Goal: Task Accomplishment & Management: Use online tool/utility

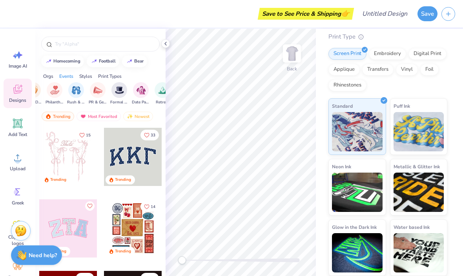
scroll to position [85, 0]
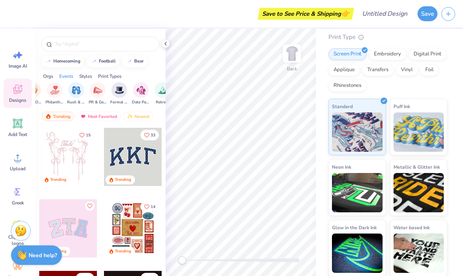
click at [432, 201] on img at bounding box center [419, 192] width 51 height 39
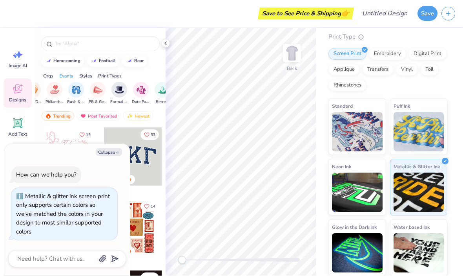
click at [411, 188] on img at bounding box center [419, 192] width 51 height 39
click at [367, 142] on img at bounding box center [357, 131] width 51 height 39
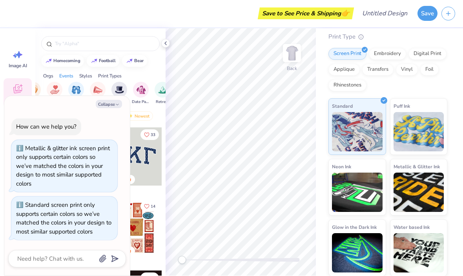
click at [417, 133] on img at bounding box center [419, 131] width 51 height 39
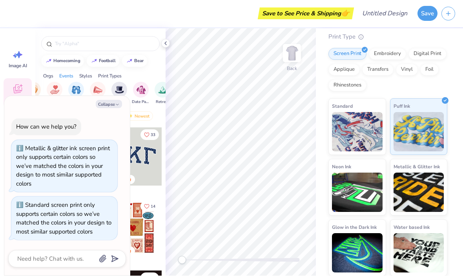
click at [359, 134] on img at bounding box center [357, 131] width 51 height 39
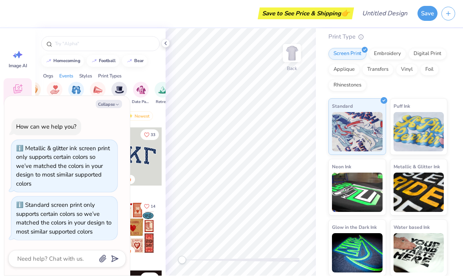
click at [364, 129] on img at bounding box center [357, 131] width 51 height 39
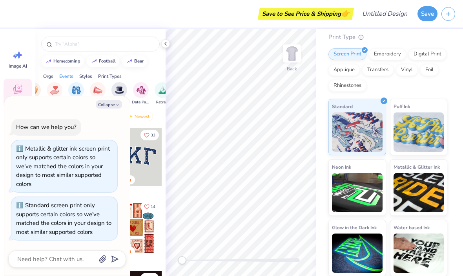
click at [429, 16] on button "Save" at bounding box center [428, 13] width 20 height 15
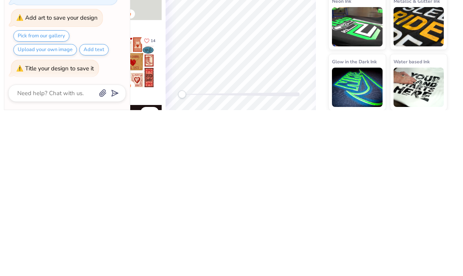
scroll to position [0, 0]
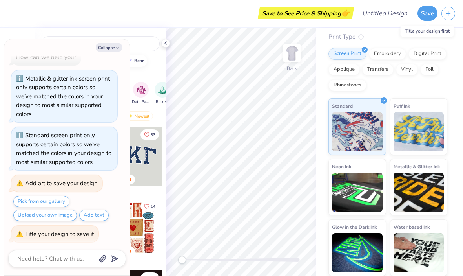
click at [426, 14] on button "Save" at bounding box center [428, 13] width 20 height 15
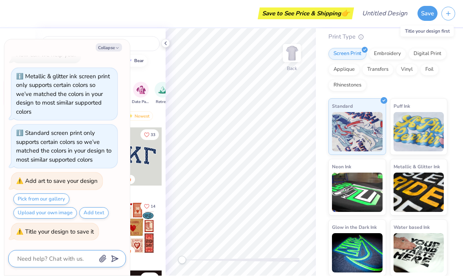
scroll to position [0, 0]
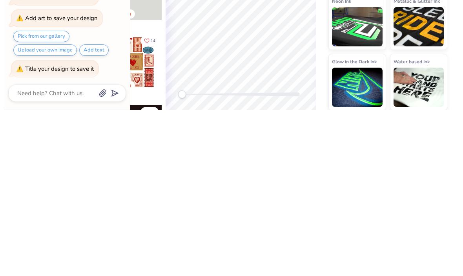
click at [57, 196] on button "Pick from our gallery" at bounding box center [41, 201] width 56 height 11
type textarea "x"
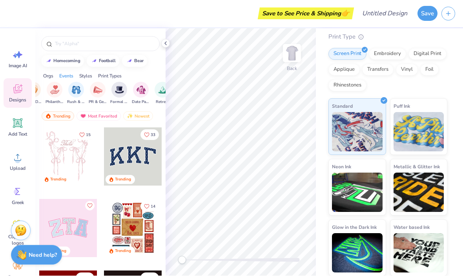
click at [67, 67] on button "homecoming" at bounding box center [62, 61] width 43 height 12
type input "homecoming"
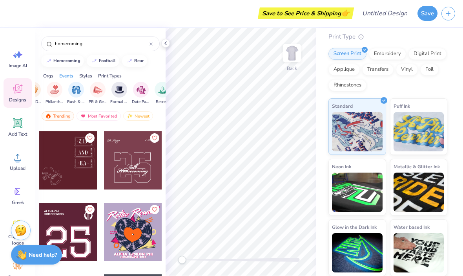
scroll to position [638, 0]
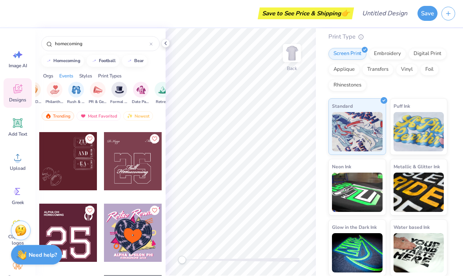
click at [152, 171] on div at bounding box center [133, 161] width 58 height 58
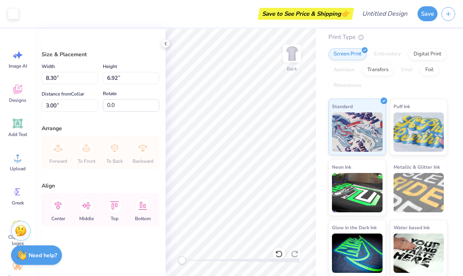
click at [431, 12] on button "Save" at bounding box center [428, 13] width 20 height 15
type textarea "x"
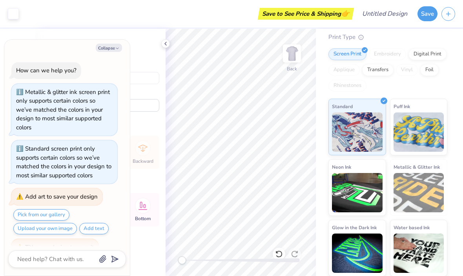
scroll to position [106, 0]
